Goal: Task Accomplishment & Management: Manage account settings

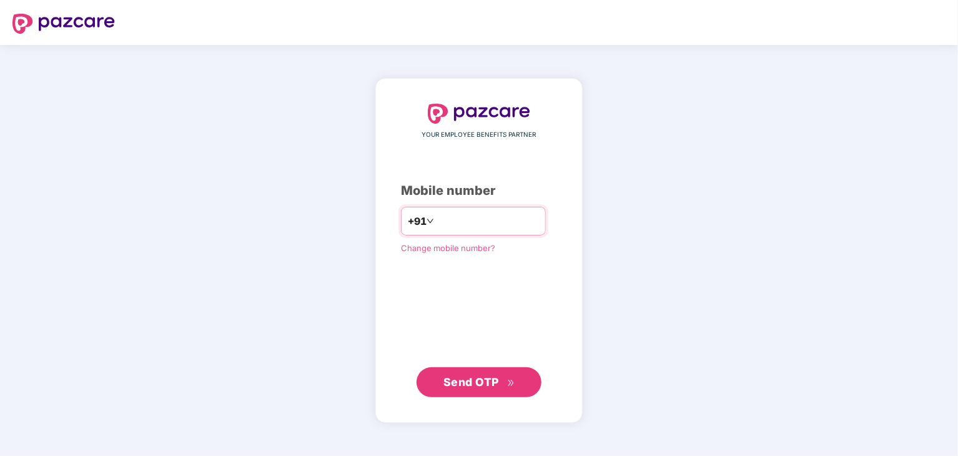
click at [463, 228] on input "number" at bounding box center [487, 221] width 102 height 20
type input "**********"
click at [484, 376] on span "Send OTP" at bounding box center [471, 381] width 56 height 13
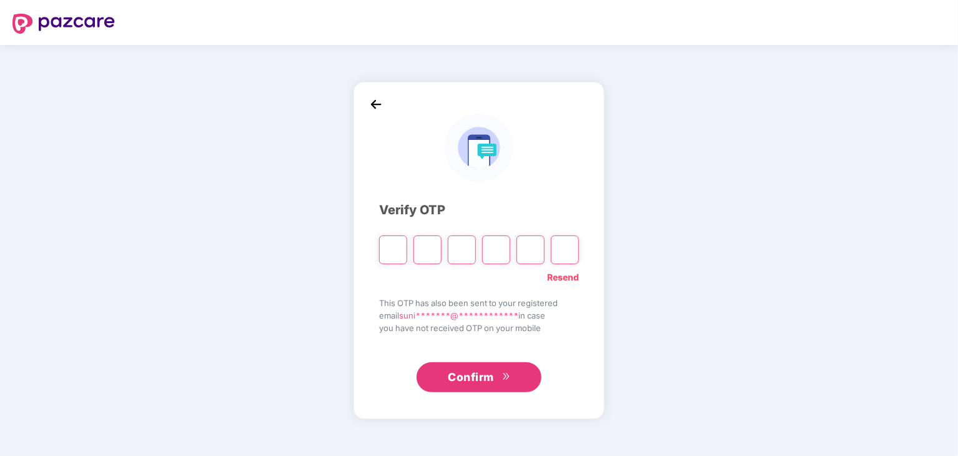
type input "*"
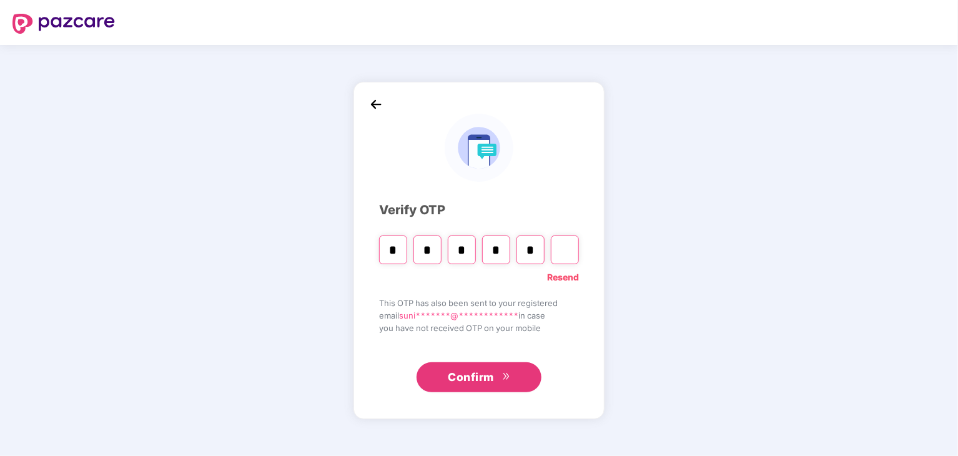
type input "*"
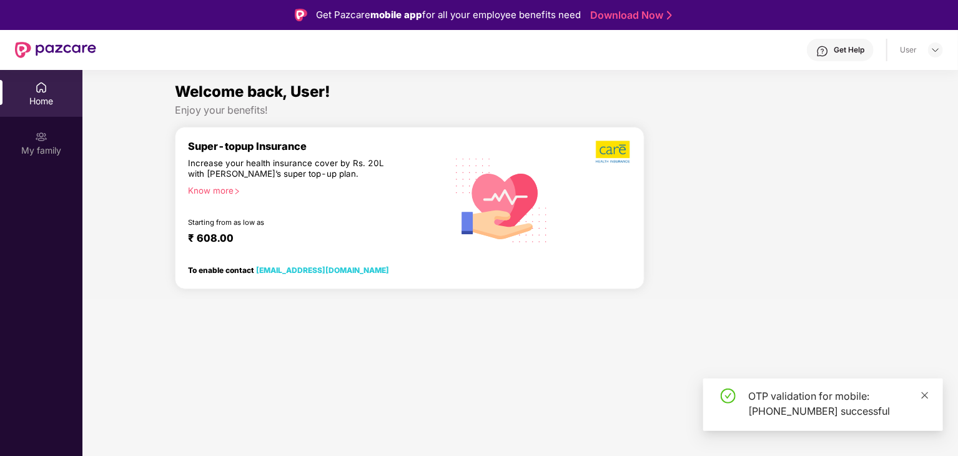
click at [926, 393] on icon "close" at bounding box center [924, 395] width 9 height 9
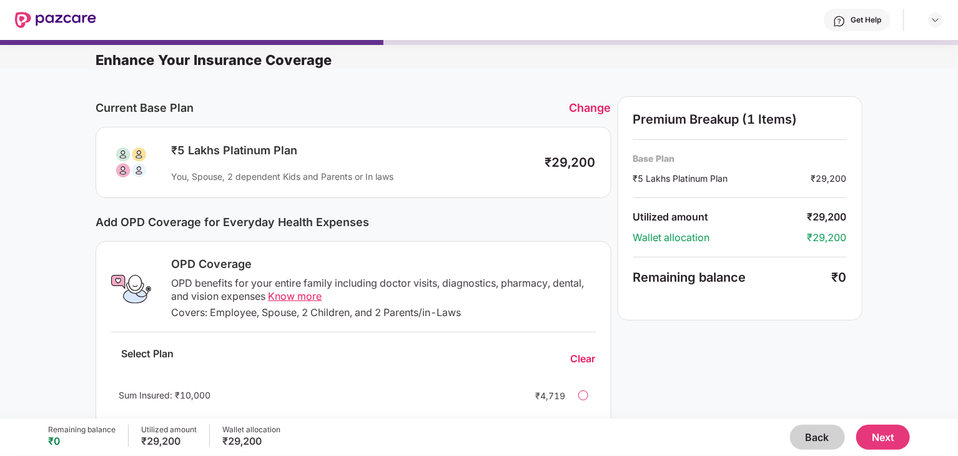
click at [585, 111] on div "Change" at bounding box center [590, 107] width 42 height 13
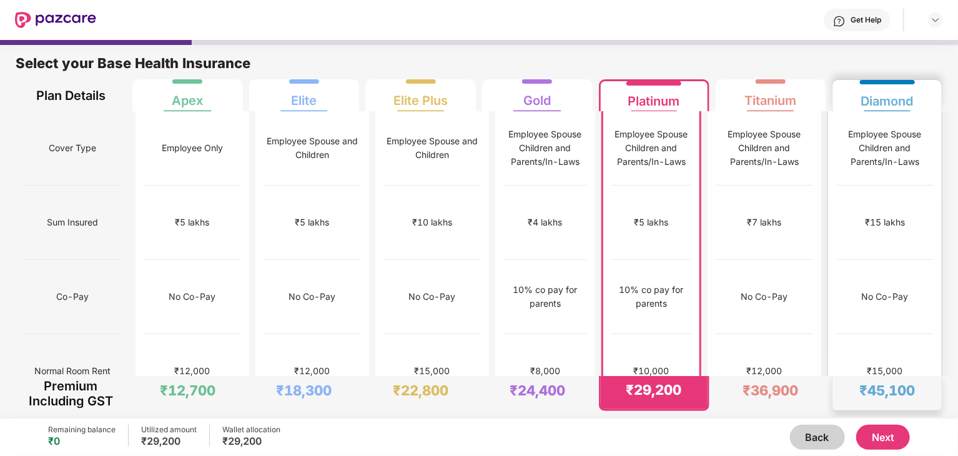
click at [903, 334] on div "₹15,000" at bounding box center [884, 371] width 97 height 74
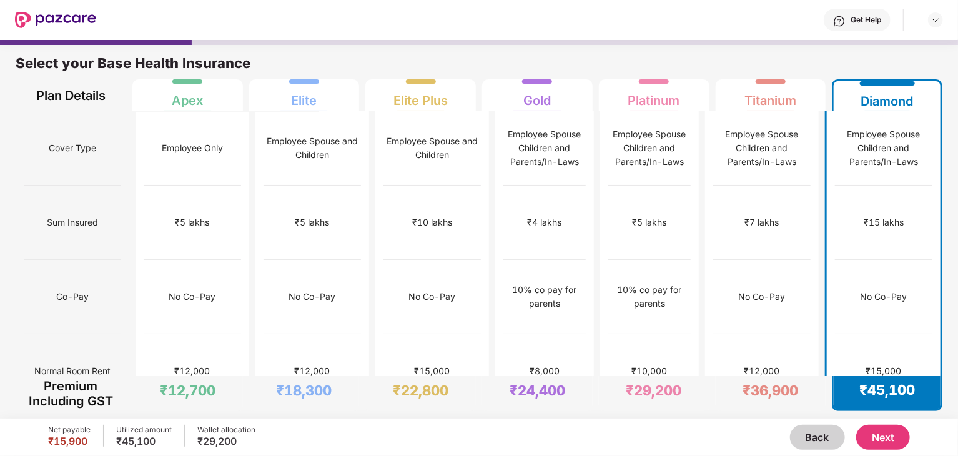
click at [888, 441] on button "Next" at bounding box center [883, 437] width 54 height 25
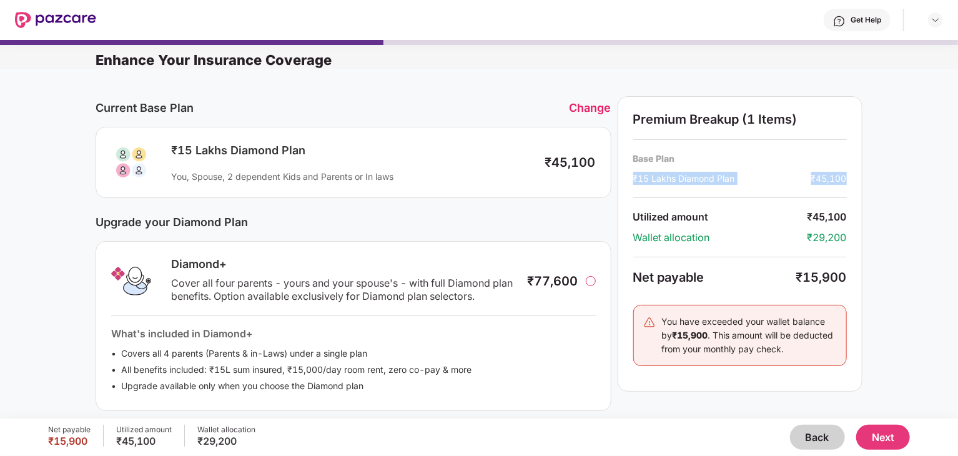
drag, startPoint x: 956, startPoint y: 171, endPoint x: 932, endPoint y: 140, distance: 38.7
click at [932, 140] on div "Current Base Plan Change ₹15 Lakhs Diamond Plan You, Spouse, 2 dependent Kids a…" at bounding box center [479, 399] width 958 height 660
click at [913, 280] on div "Current Base Plan Change ₹15 Lakhs Diamond Plan You, Spouse, 2 dependent Kids a…" at bounding box center [479, 399] width 958 height 660
click at [876, 438] on button "Next" at bounding box center [883, 437] width 54 height 25
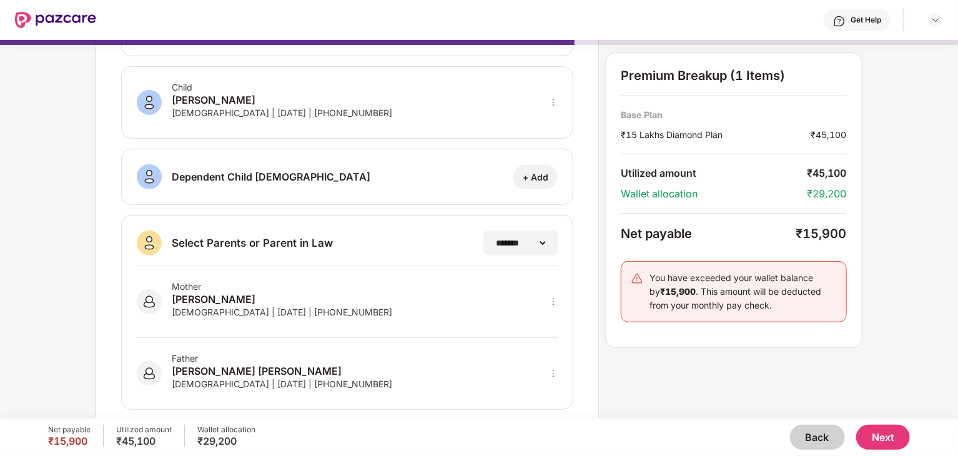
scroll to position [223, 0]
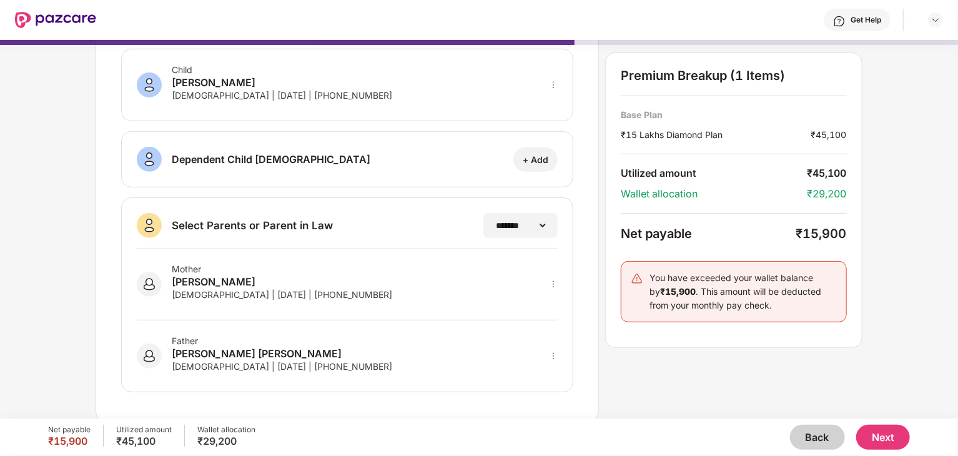
click at [874, 427] on button "Next" at bounding box center [883, 437] width 54 height 25
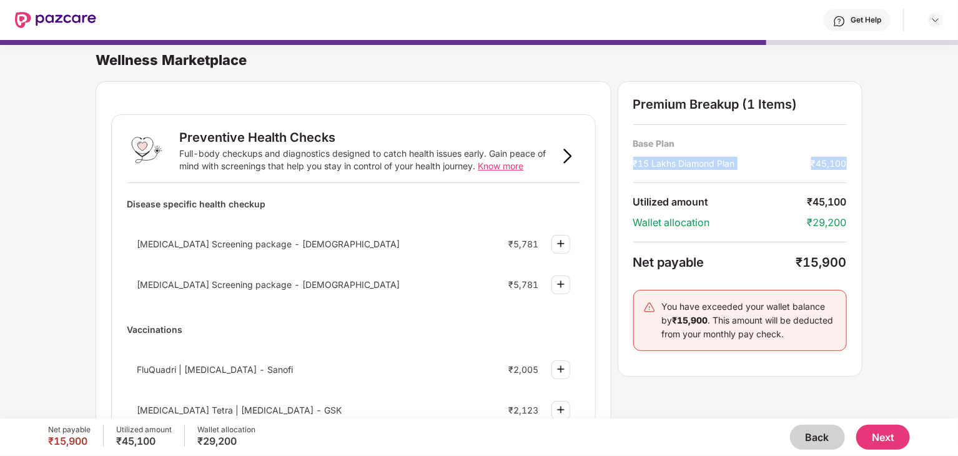
drag, startPoint x: 956, startPoint y: 128, endPoint x: 958, endPoint y: 155, distance: 27.6
click at [957, 155] on html "Get Help Wellness Marketplace Preventive Health Checks Full-body checkups and d…" at bounding box center [479, 228] width 958 height 456
click at [920, 265] on div "Wellness Marketplace Preventive Health Checks Full-body checkups and diagnostic…" at bounding box center [479, 223] width 958 height 378
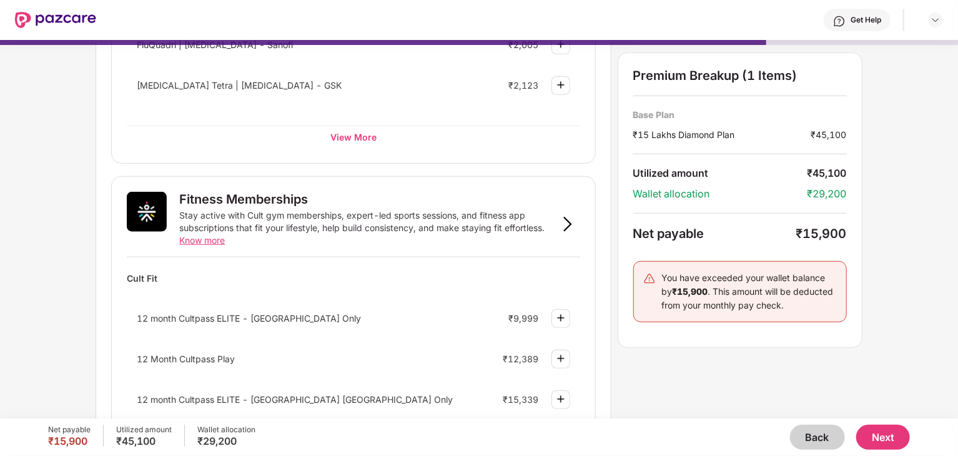
scroll to position [350, 0]
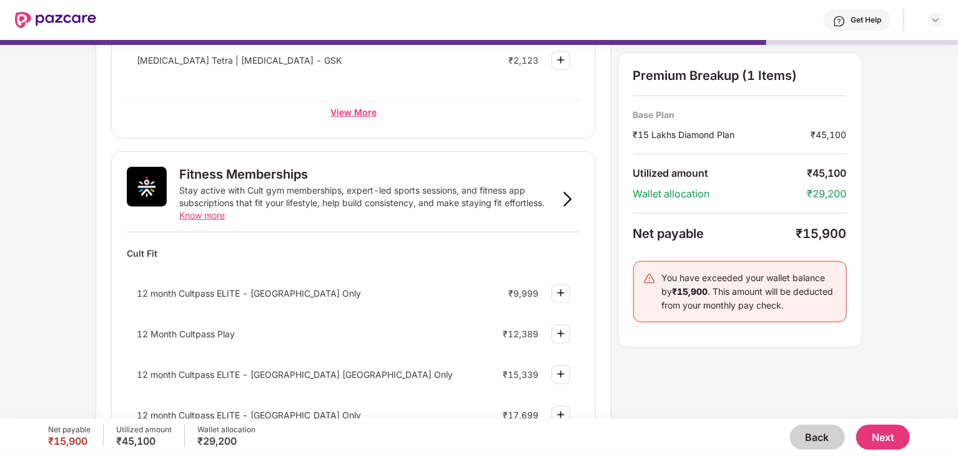
click at [358, 109] on div "View More" at bounding box center [353, 112] width 453 height 22
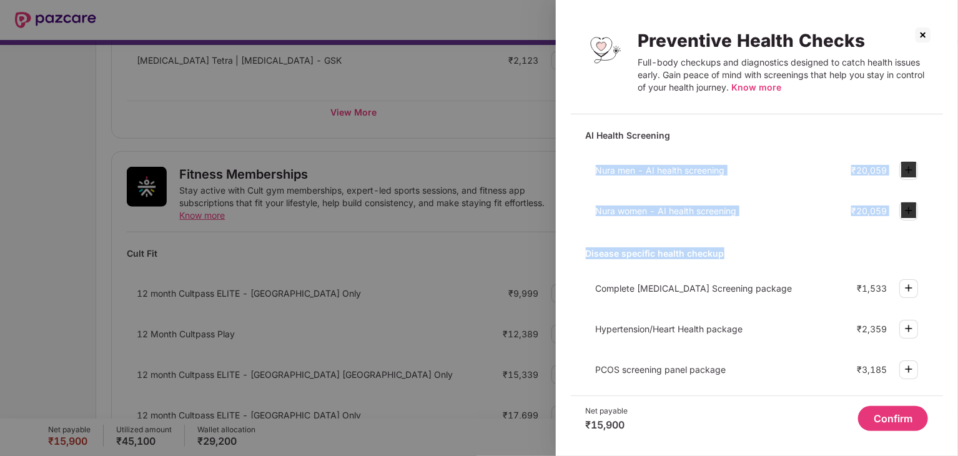
drag, startPoint x: 941, startPoint y: 145, endPoint x: 943, endPoint y: 235, distance: 89.3
click at [943, 235] on div "Preventive Health Checks Full-body checkups and diagnostics designed to catch h…" at bounding box center [757, 228] width 402 height 456
click at [931, 34] on img at bounding box center [923, 35] width 20 height 20
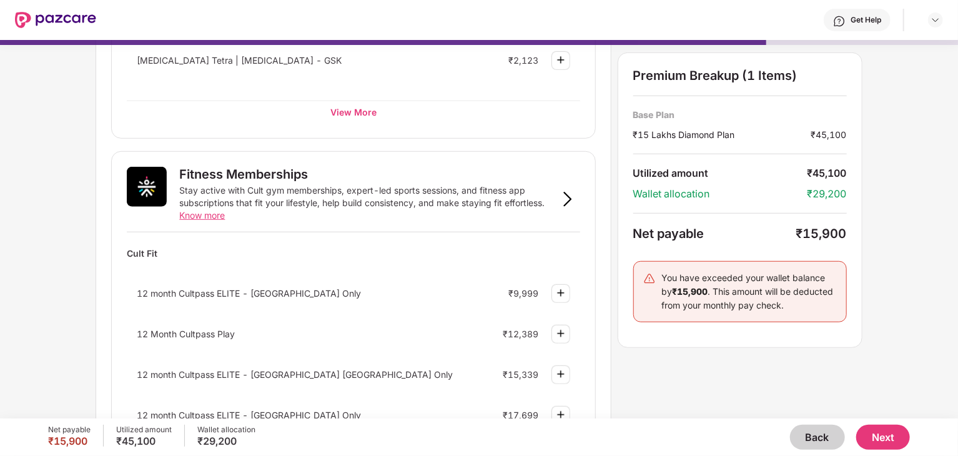
click at [64, 266] on div "Wellness Marketplace Preventive Health Checks Full-body checkups and diagnostic…" at bounding box center [479, 229] width 958 height 378
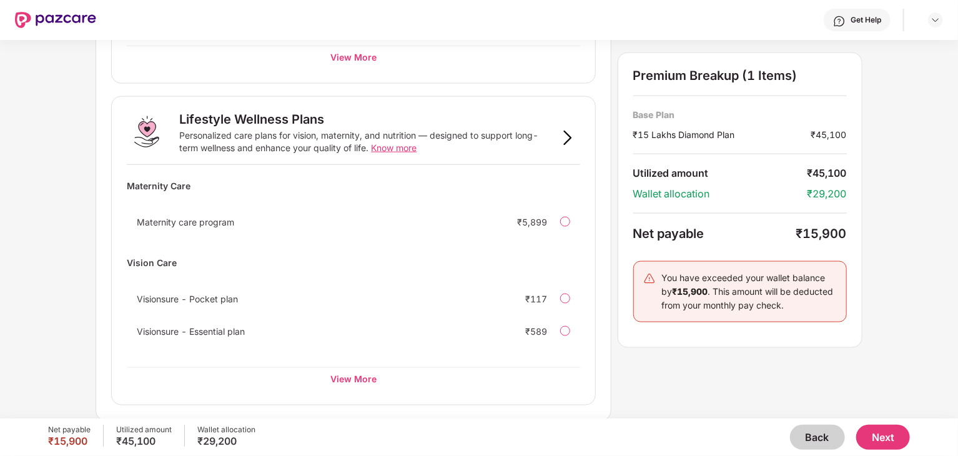
scroll to position [759, 0]
click at [207, 330] on span "Visionsure - Essential plan" at bounding box center [191, 331] width 108 height 11
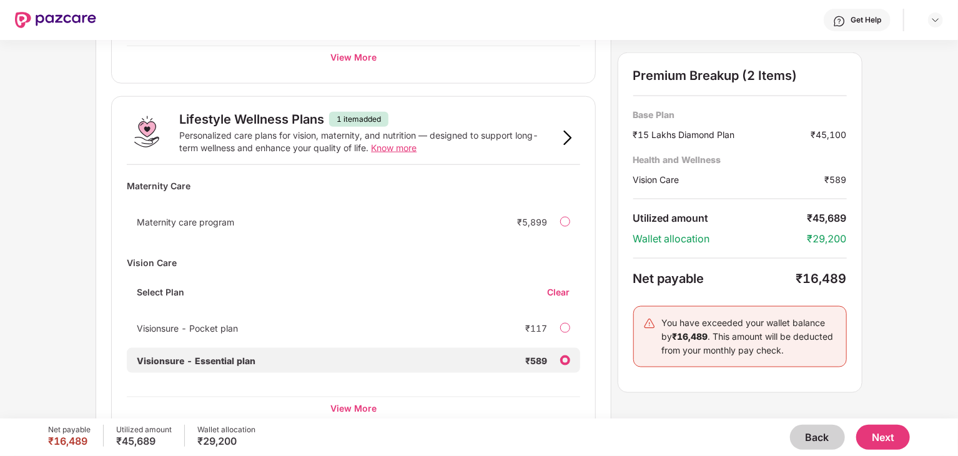
click at [207, 330] on span "Visionsure - Pocket plan" at bounding box center [187, 328] width 101 height 11
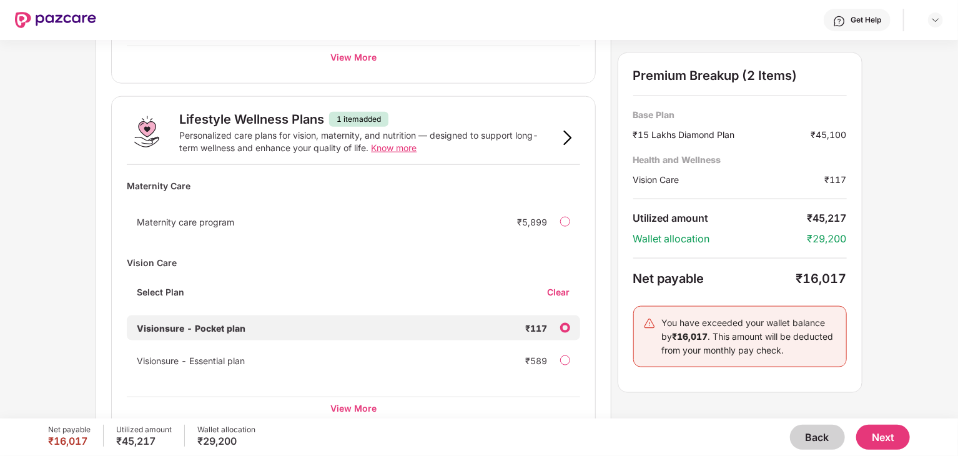
click at [558, 289] on div "Clear" at bounding box center [564, 292] width 32 height 12
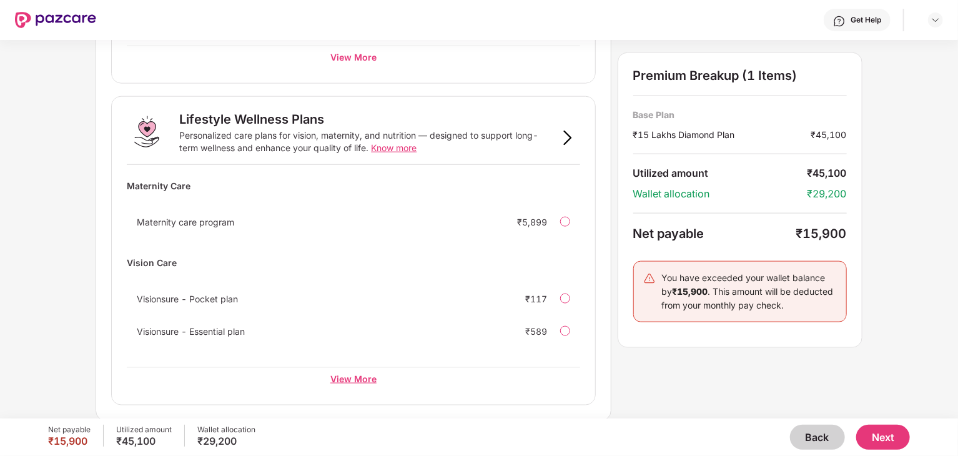
click at [348, 375] on div "View More" at bounding box center [353, 378] width 453 height 22
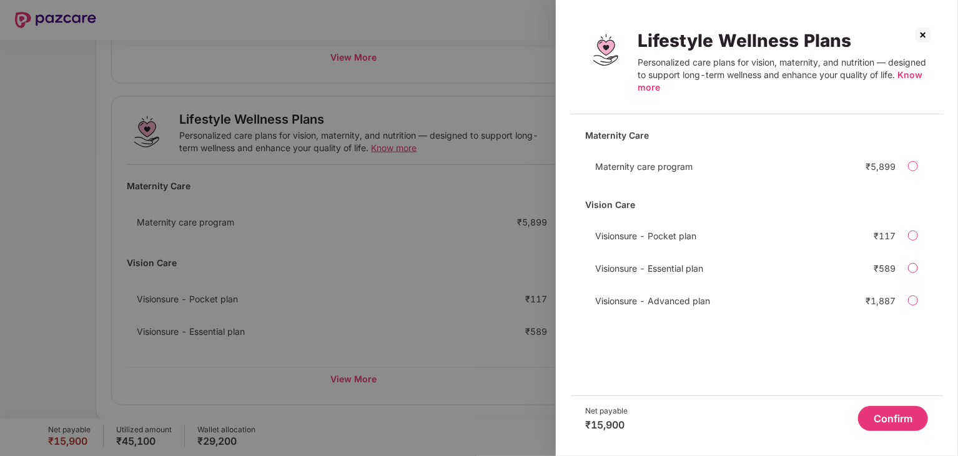
click at [919, 32] on img at bounding box center [923, 35] width 20 height 20
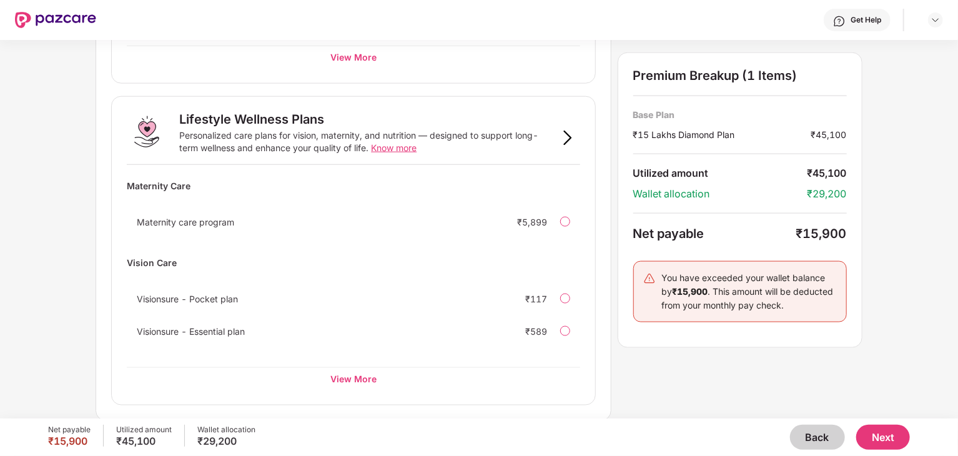
click at [878, 431] on button "Next" at bounding box center [883, 437] width 54 height 25
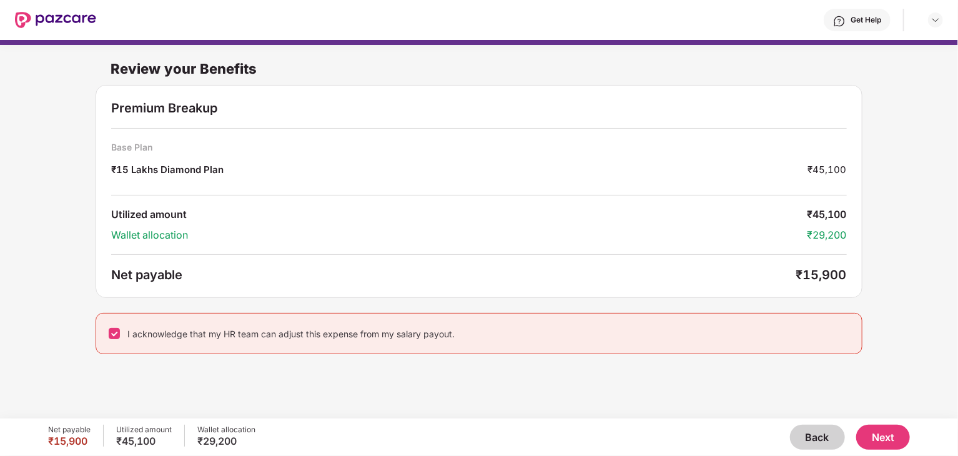
click at [887, 438] on button "Next" at bounding box center [883, 437] width 54 height 25
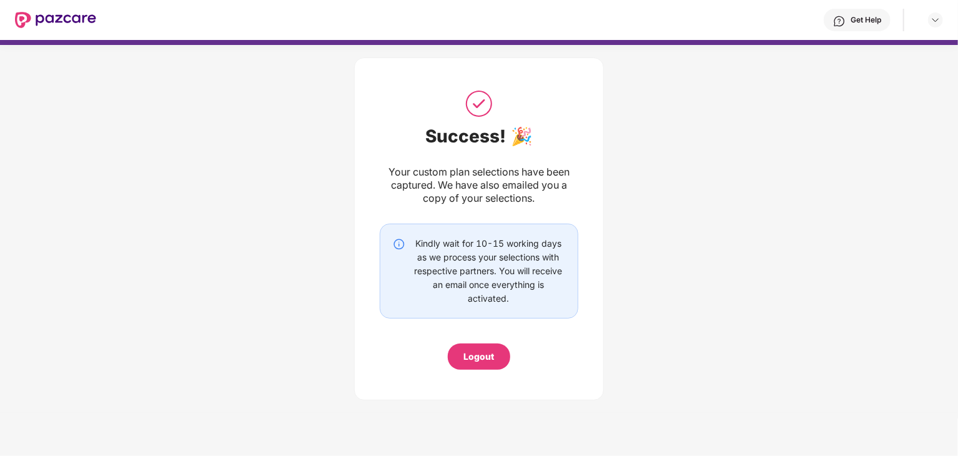
click at [496, 358] on div "Logout" at bounding box center [479, 356] width 62 height 26
